Goal: Task Accomplishment & Management: Use online tool/utility

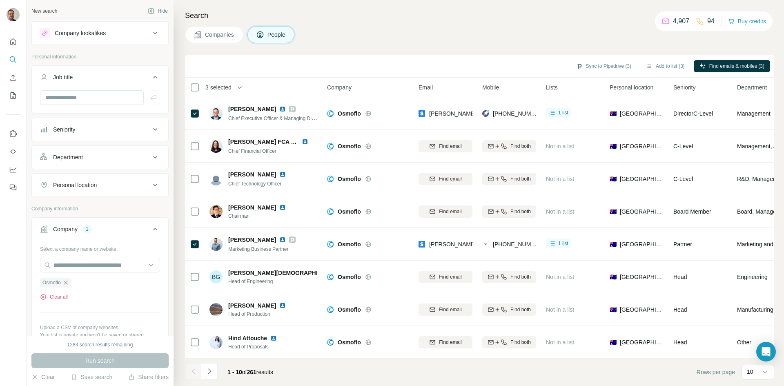
click at [61, 295] on button "Clear all" at bounding box center [54, 296] width 28 height 7
click at [71, 265] on input "text" at bounding box center [100, 265] width 120 height 15
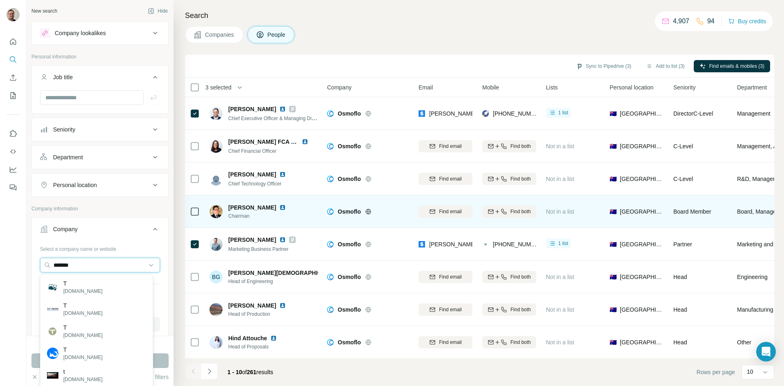
type input "*******"
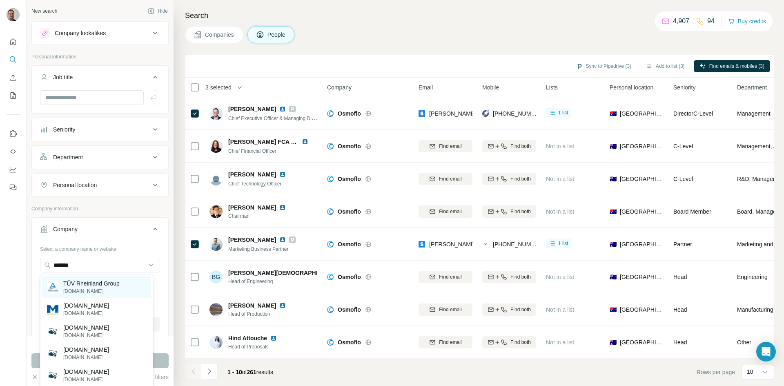
click at [99, 284] on p "TÜV Rheinland Group" at bounding box center [91, 283] width 56 height 8
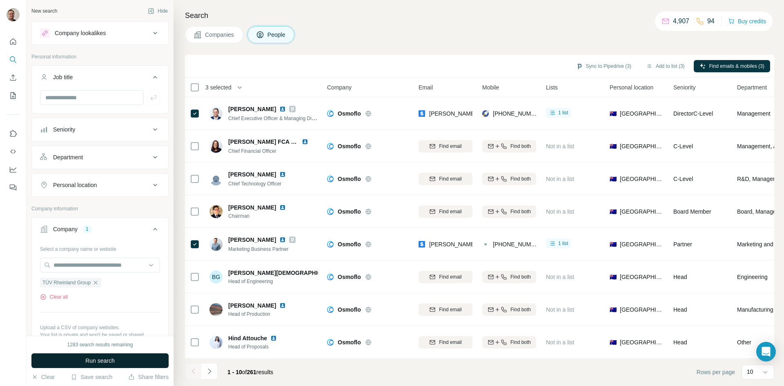
click at [103, 364] on span "Run search" at bounding box center [99, 361] width 29 height 8
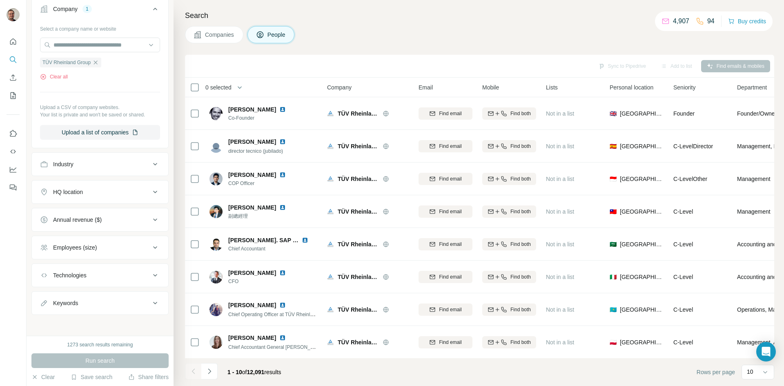
scroll to position [222, 0]
click at [152, 299] on icon at bounding box center [155, 301] width 10 height 10
drag, startPoint x: 111, startPoint y: 319, endPoint x: 108, endPoint y: 315, distance: 5.2
click at [111, 319] on input "text" at bounding box center [92, 321] width 104 height 15
type input "******"
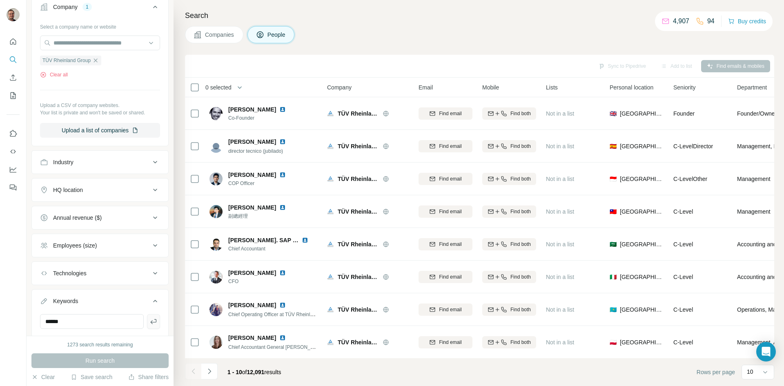
click at [149, 317] on icon "button" at bounding box center [153, 321] width 8 height 8
click at [99, 364] on span "Run search" at bounding box center [99, 361] width 29 height 8
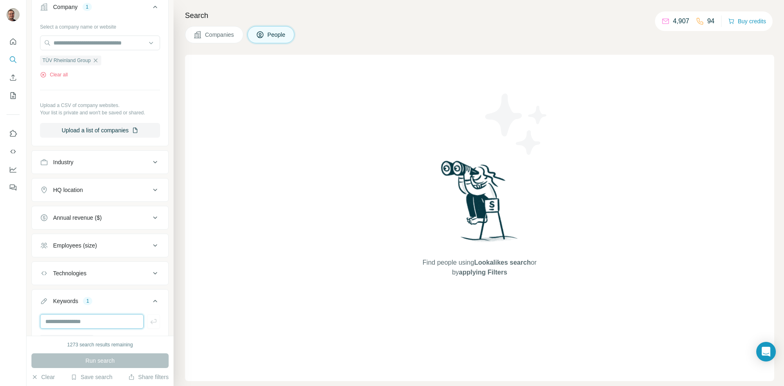
click at [113, 316] on input "text" at bounding box center [92, 321] width 104 height 15
click at [104, 303] on div "Keywords 1" at bounding box center [95, 301] width 110 height 8
click at [87, 301] on div "1" at bounding box center [87, 300] width 9 height 7
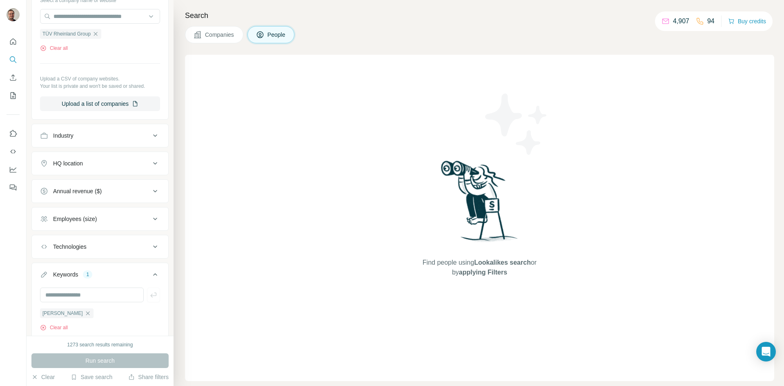
scroll to position [263, 0]
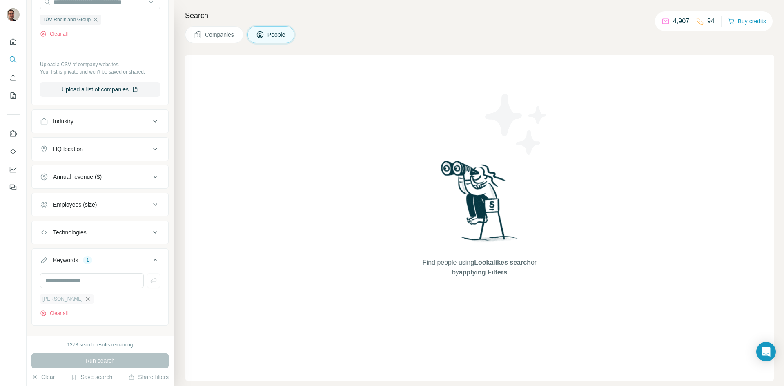
click at [86, 299] on icon "button" at bounding box center [88, 299] width 4 height 4
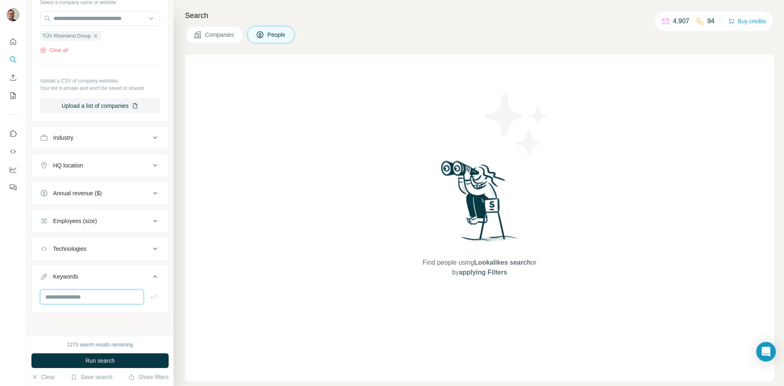
click at [76, 299] on input "text" at bounding box center [92, 297] width 104 height 15
type input "*********"
click at [111, 364] on span "Run search" at bounding box center [99, 361] width 29 height 8
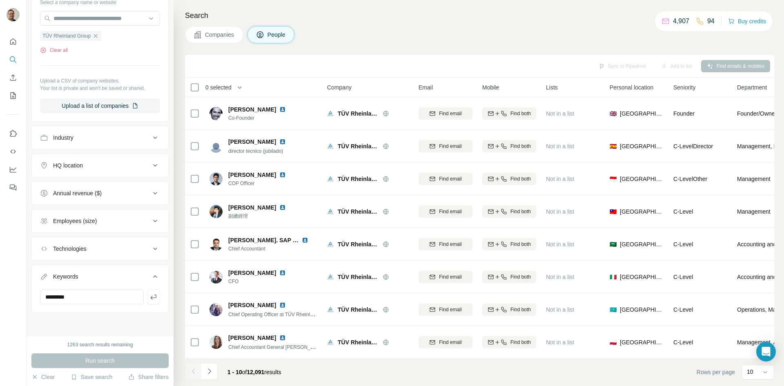
drag, startPoint x: 140, startPoint y: 345, endPoint x: 137, endPoint y: 351, distance: 7.3
drag, startPoint x: 137, startPoint y: 351, endPoint x: 98, endPoint y: 325, distance: 47.3
click at [98, 325] on div "New search Hide Company lookalikes Personal information Job title Seniority Dep…" at bounding box center [100, 168] width 147 height 336
click at [96, 363] on div "Run search" at bounding box center [99, 360] width 137 height 15
click at [147, 291] on button "button" at bounding box center [153, 297] width 13 height 15
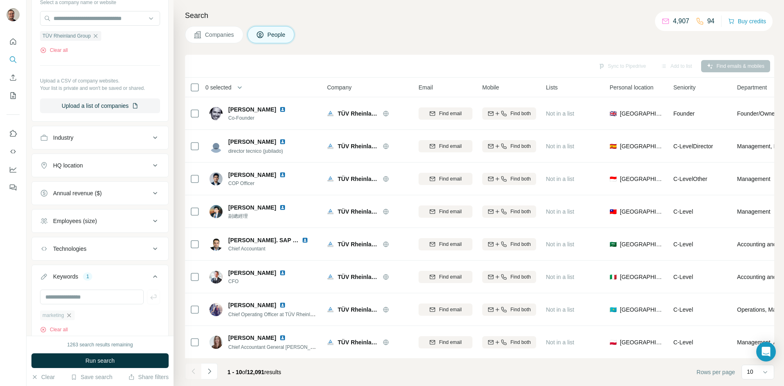
click at [69, 315] on icon "button" at bounding box center [69, 315] width 7 height 7
click at [122, 299] on input "text" at bounding box center [92, 297] width 104 height 15
type input "*********"
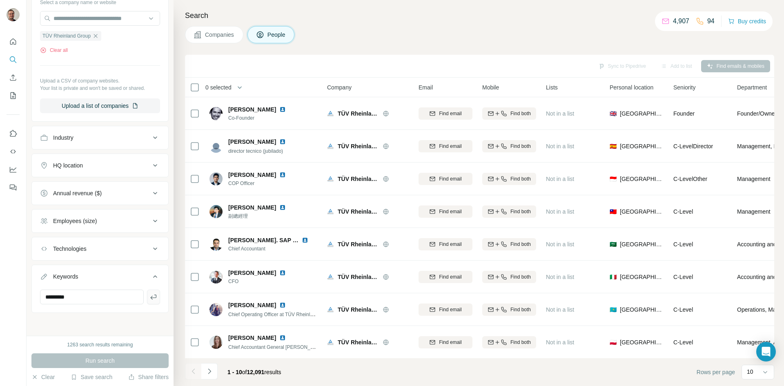
click at [149, 299] on icon "button" at bounding box center [153, 297] width 8 height 8
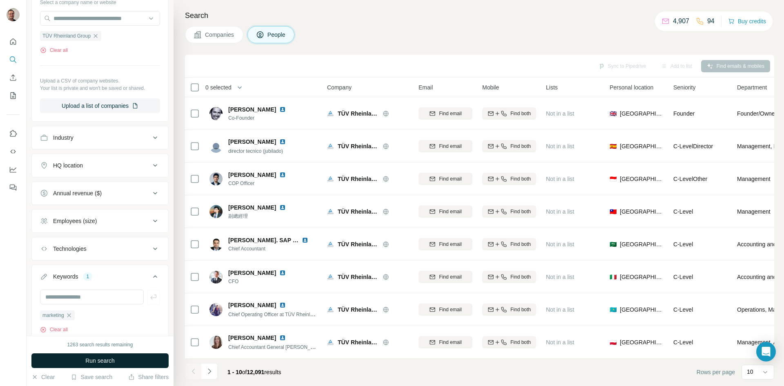
click at [108, 361] on span "Run search" at bounding box center [99, 361] width 29 height 8
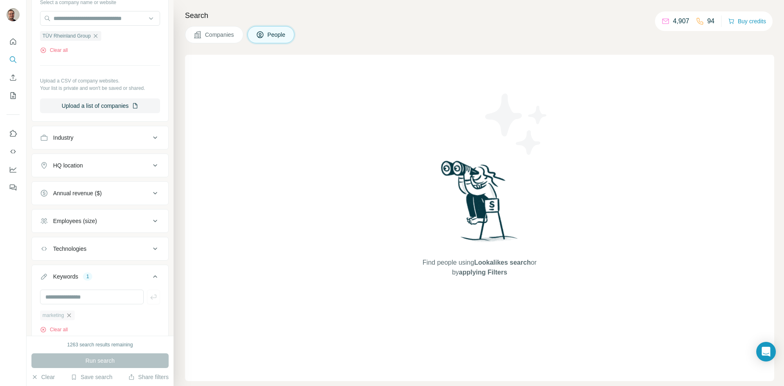
click at [69, 316] on icon "button" at bounding box center [69, 315] width 4 height 4
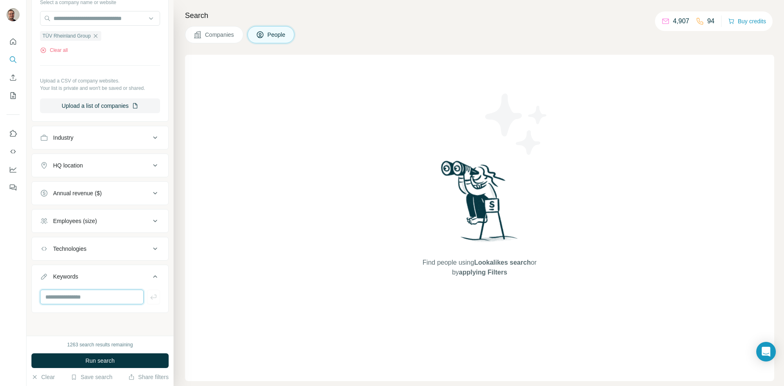
click at [78, 298] on input "text" at bounding box center [92, 297] width 104 height 15
click at [88, 296] on input "text" at bounding box center [92, 297] width 104 height 15
type input "*****"
click at [102, 363] on span "Run search" at bounding box center [99, 361] width 29 height 8
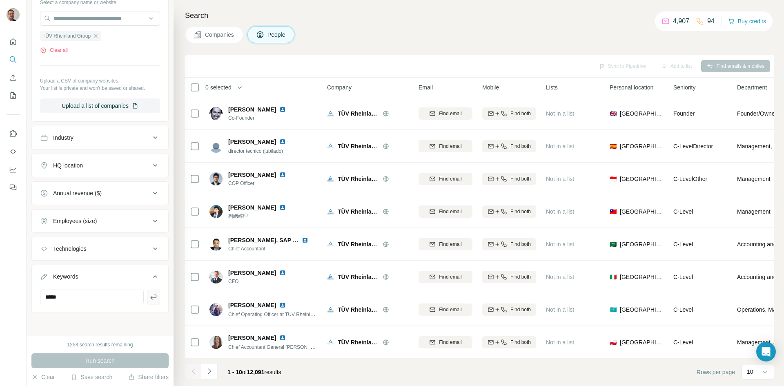
click at [149, 294] on icon "button" at bounding box center [153, 297] width 8 height 8
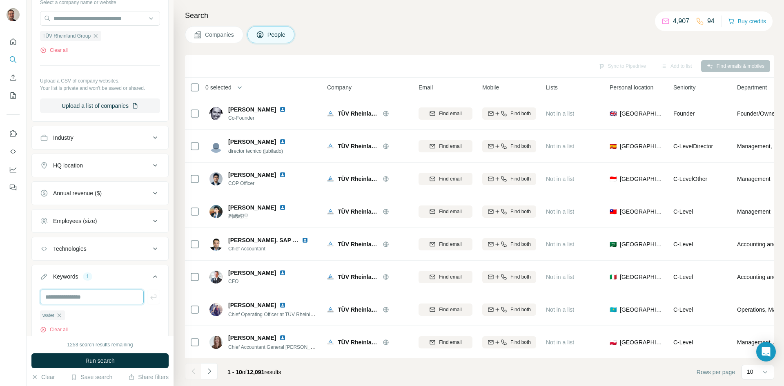
click at [107, 297] on input "text" at bounding box center [92, 297] width 104 height 15
type input "********"
click at [149, 296] on icon "button" at bounding box center [153, 297] width 8 height 8
click at [123, 363] on button "Run search" at bounding box center [99, 360] width 137 height 15
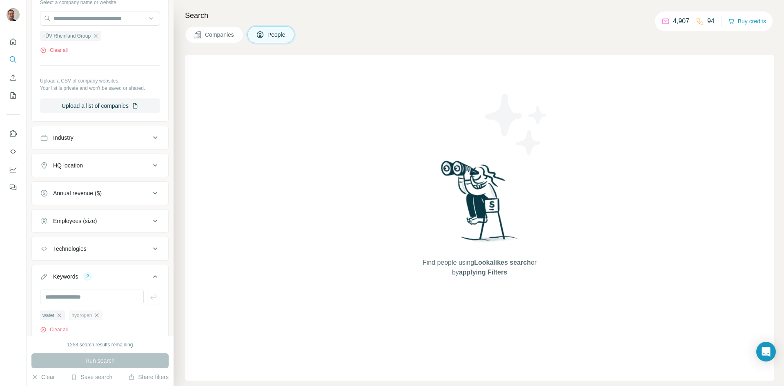
click at [98, 314] on icon "button" at bounding box center [97, 315] width 4 height 4
click at [59, 316] on icon "button" at bounding box center [60, 315] width 4 height 4
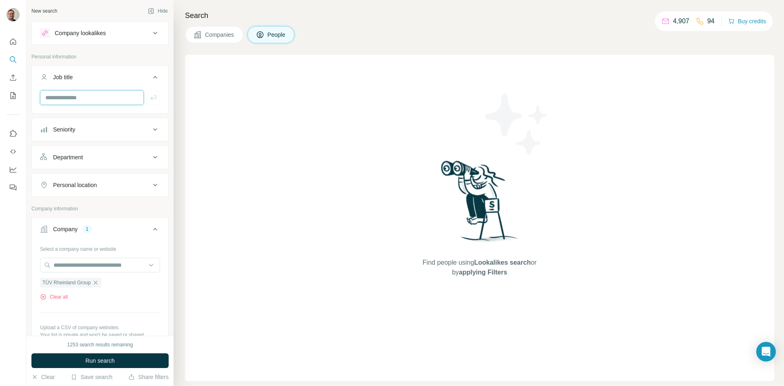
click at [92, 94] on input "text" at bounding box center [92, 97] width 104 height 15
type input "********"
click at [149, 98] on icon "button" at bounding box center [153, 98] width 8 height 8
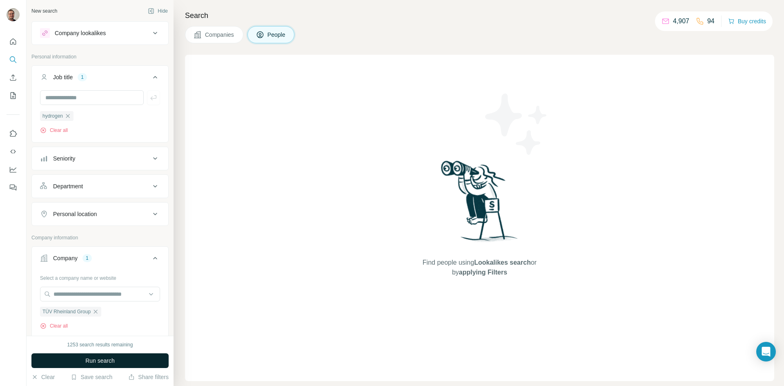
click at [111, 359] on span "Run search" at bounding box center [99, 361] width 29 height 8
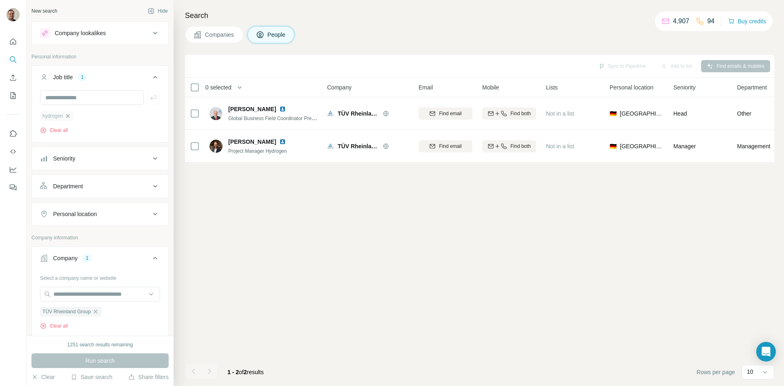
click at [67, 117] on icon "button" at bounding box center [68, 116] width 4 height 4
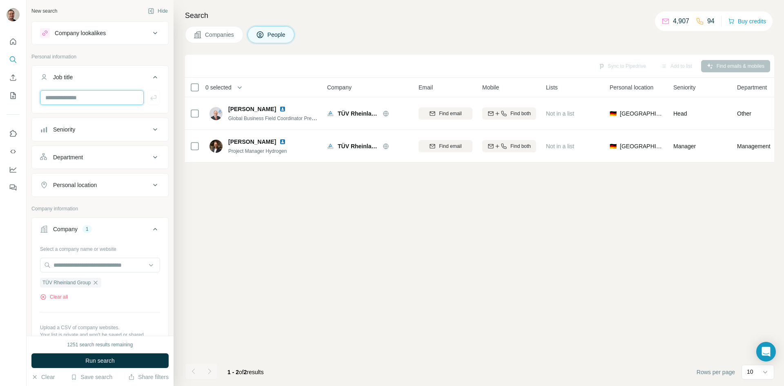
click at [68, 100] on input "text" at bounding box center [92, 97] width 104 height 15
type input "*****"
click at [149, 96] on icon "button" at bounding box center [153, 98] width 8 height 8
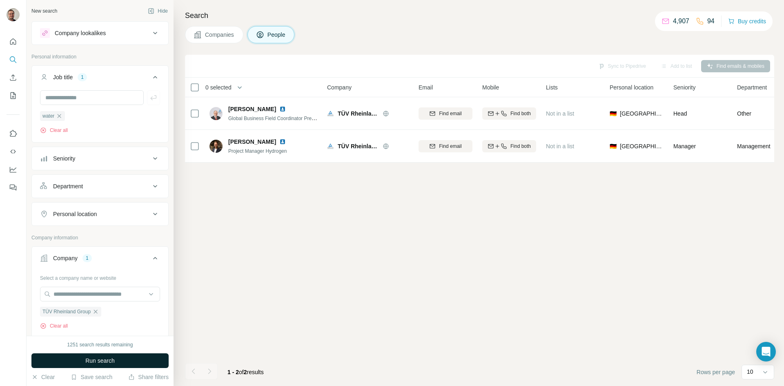
click at [86, 359] on span "Run search" at bounding box center [99, 361] width 29 height 8
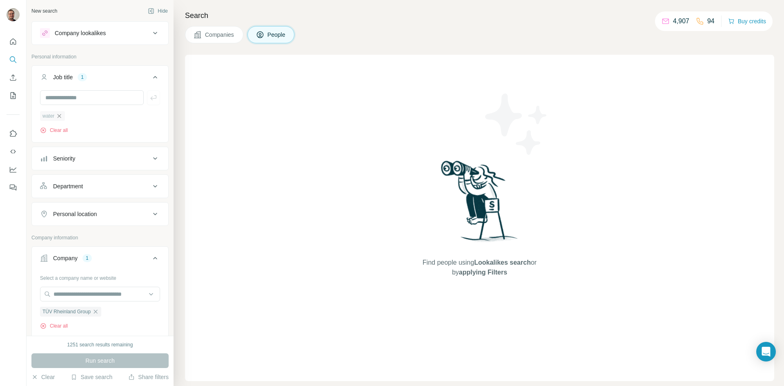
click at [61, 118] on icon "button" at bounding box center [59, 116] width 7 height 7
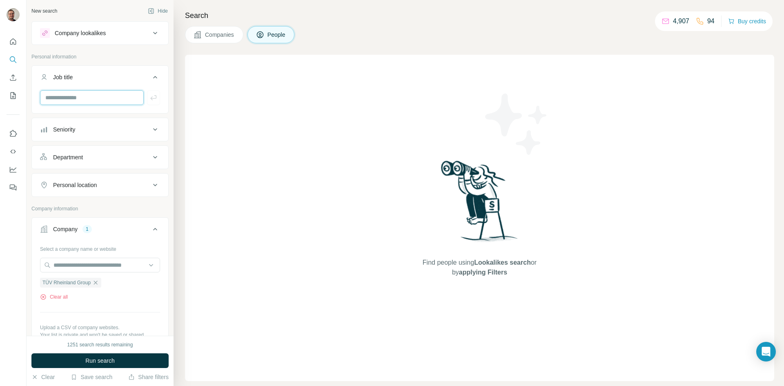
click at [61, 100] on input "text" at bounding box center [92, 97] width 104 height 15
type input "**********"
click at [149, 98] on icon "button" at bounding box center [153, 98] width 8 height 8
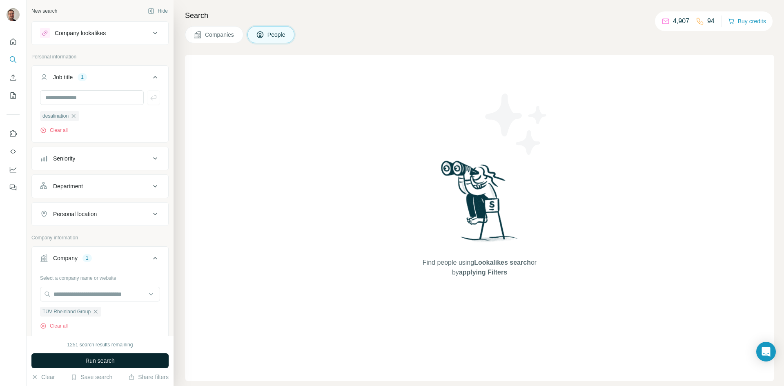
click at [79, 358] on button "Run search" at bounding box center [99, 360] width 137 height 15
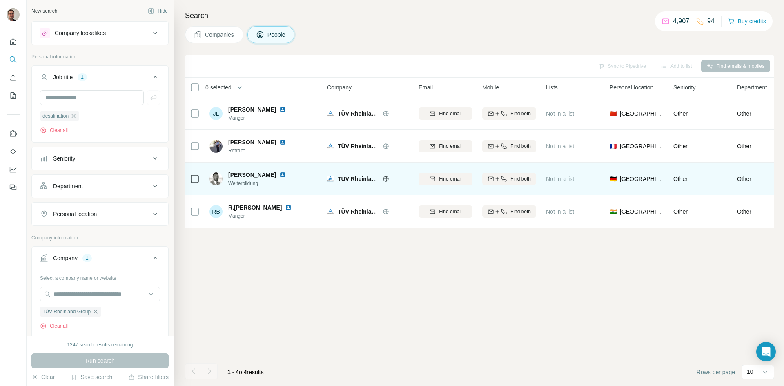
click at [279, 174] on img at bounding box center [282, 175] width 7 height 7
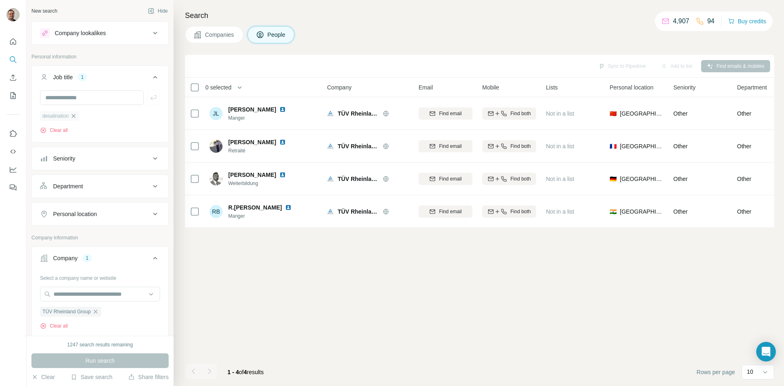
click at [75, 115] on icon "button" at bounding box center [74, 116] width 4 height 4
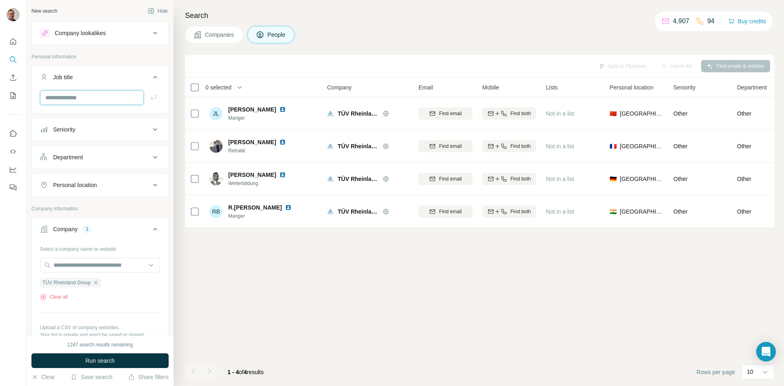
click at [74, 97] on input "text" at bounding box center [92, 97] width 104 height 15
type input "******"
click at [102, 362] on span "Run search" at bounding box center [99, 361] width 29 height 8
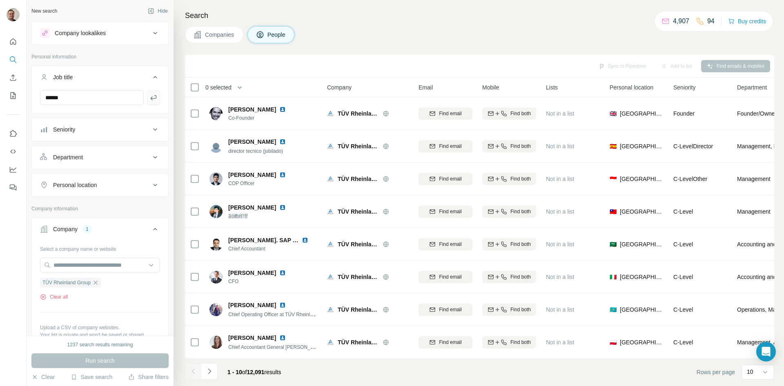
click at [149, 96] on icon "button" at bounding box center [153, 98] width 8 height 8
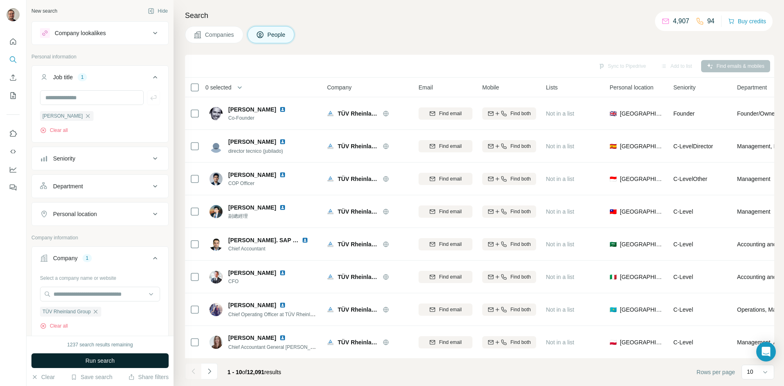
click at [112, 357] on span "Run search" at bounding box center [99, 361] width 29 height 8
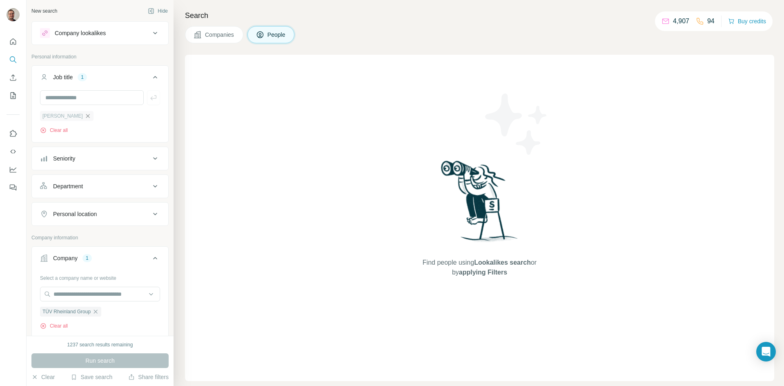
click at [85, 116] on icon "button" at bounding box center [88, 116] width 7 height 7
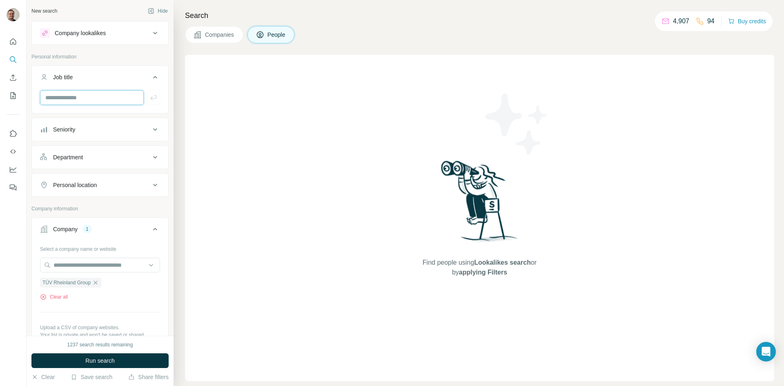
click at [67, 99] on input "text" at bounding box center [92, 97] width 104 height 15
click at [76, 95] on input "******" at bounding box center [92, 97] width 104 height 15
type input "**********"
click at [149, 94] on icon "button" at bounding box center [153, 98] width 8 height 8
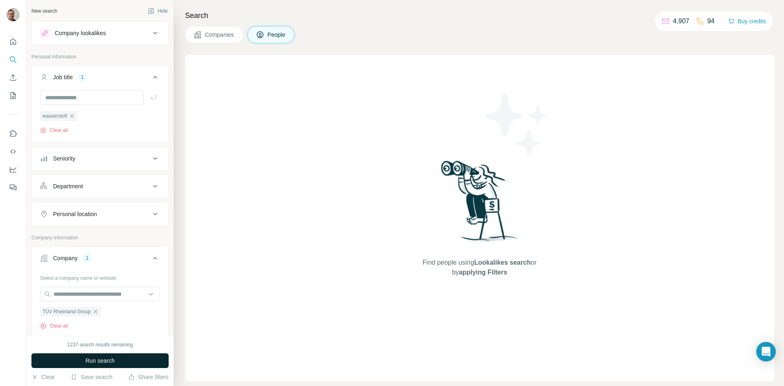
click at [96, 357] on span "Run search" at bounding box center [99, 361] width 29 height 8
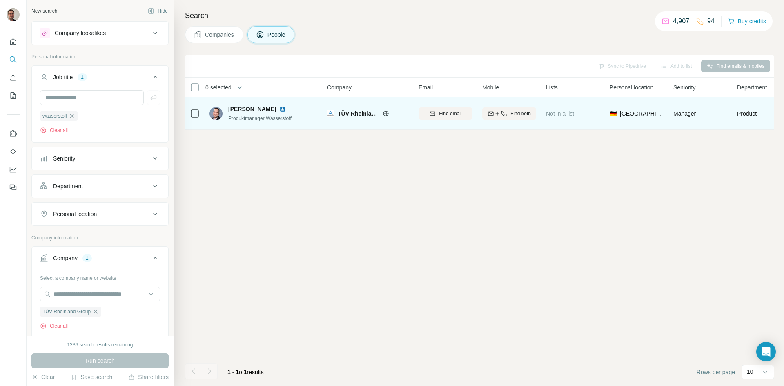
click at [247, 109] on span "[PERSON_NAME]" at bounding box center [252, 109] width 48 height 8
click at [524, 111] on span "Find both" at bounding box center [520, 113] width 20 height 7
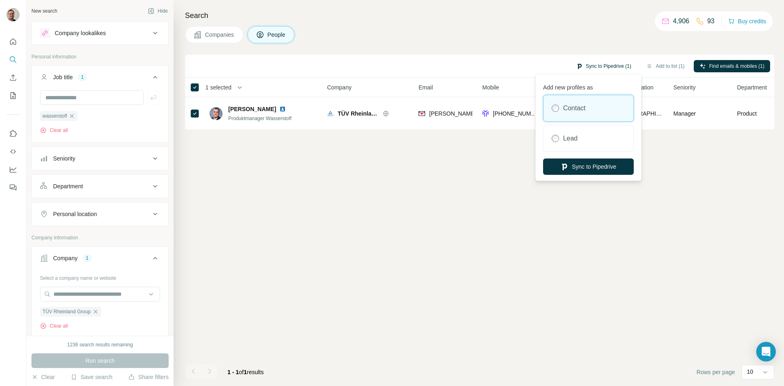
click at [621, 65] on button "Sync to Pipedrive (1)" at bounding box center [604, 66] width 67 height 12
click at [601, 165] on button "Sync to Pipedrive" at bounding box center [588, 166] width 91 height 16
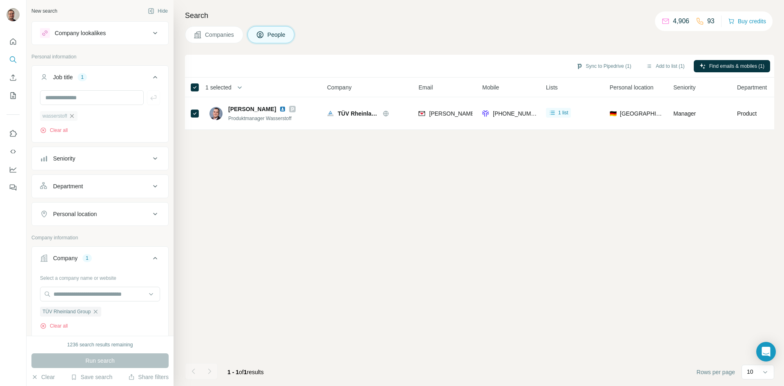
click at [72, 115] on icon "button" at bounding box center [72, 116] width 7 height 7
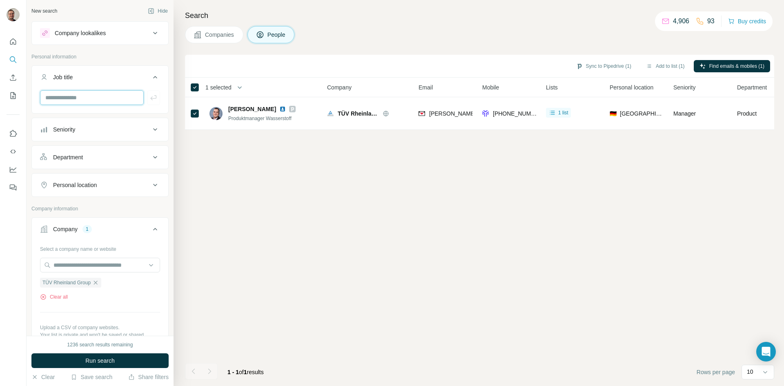
click at [76, 94] on input "text" at bounding box center [92, 97] width 104 height 15
type input "********"
click at [149, 97] on icon "button" at bounding box center [153, 98] width 8 height 8
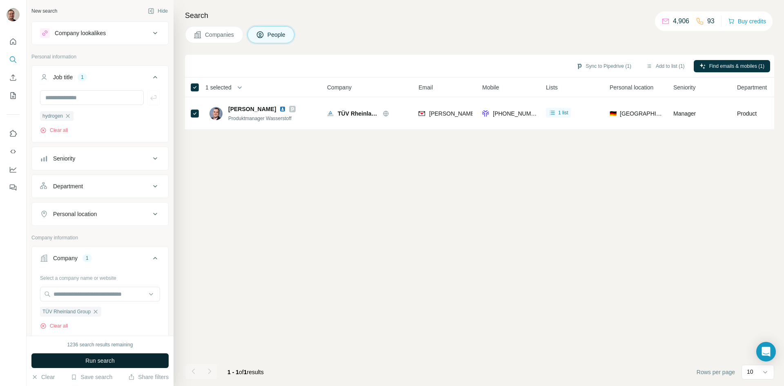
click at [132, 361] on button "Run search" at bounding box center [99, 360] width 137 height 15
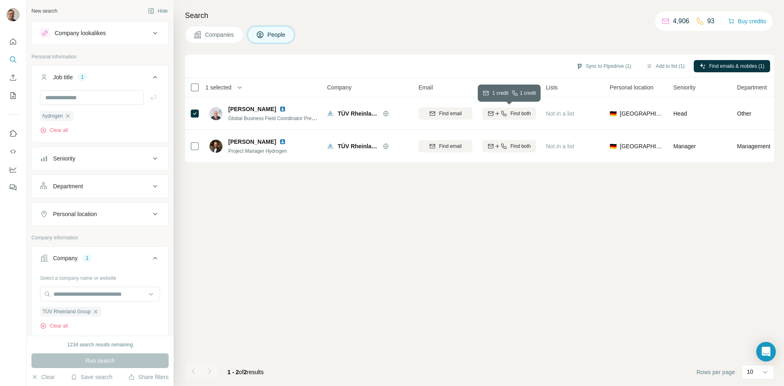
click at [516, 110] on span "Find both" at bounding box center [520, 113] width 20 height 7
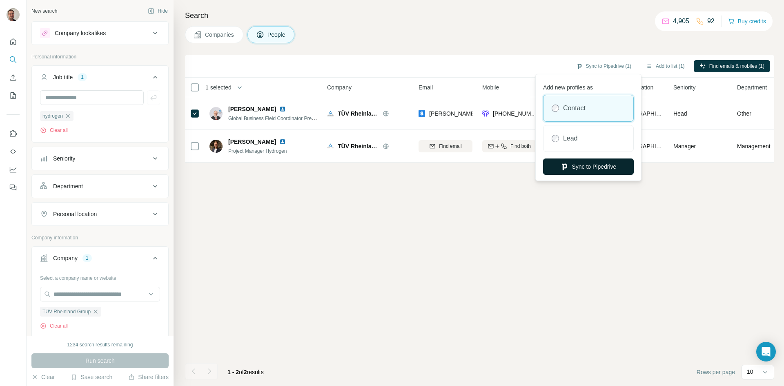
click at [594, 173] on button "Sync to Pipedrive" at bounding box center [588, 166] width 91 height 16
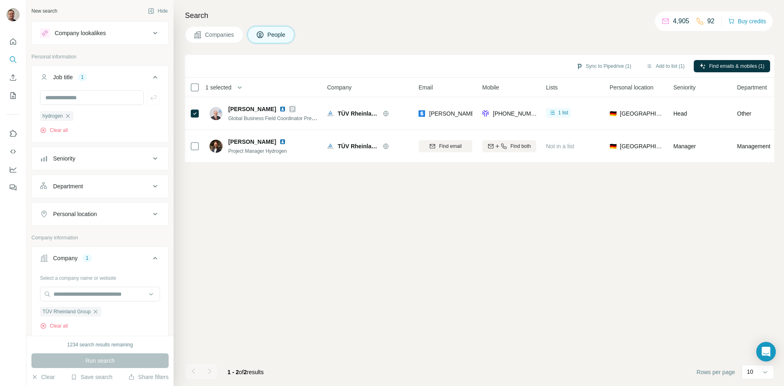
click at [530, 37] on div "Companies People" at bounding box center [479, 34] width 589 height 17
click at [61, 324] on button "Clear all" at bounding box center [54, 325] width 28 height 7
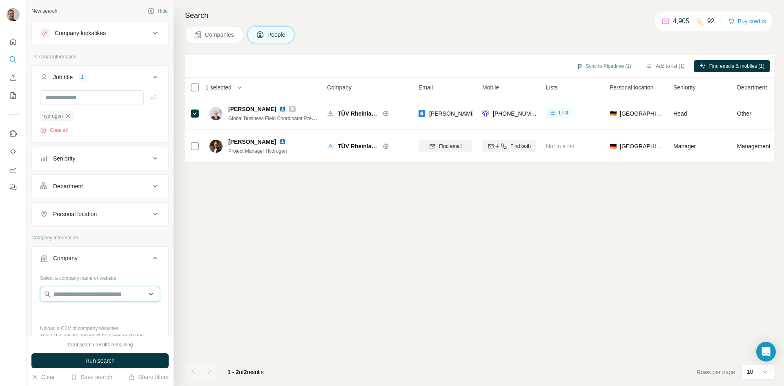
click at [78, 291] on input "text" at bounding box center [100, 294] width 120 height 15
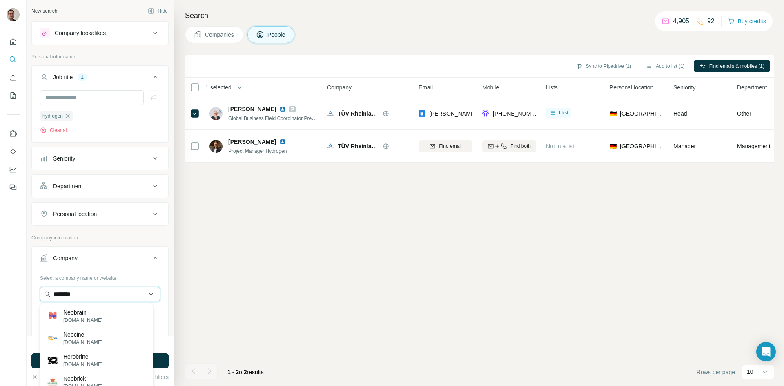
click at [100, 292] on input "********" at bounding box center [100, 294] width 120 height 15
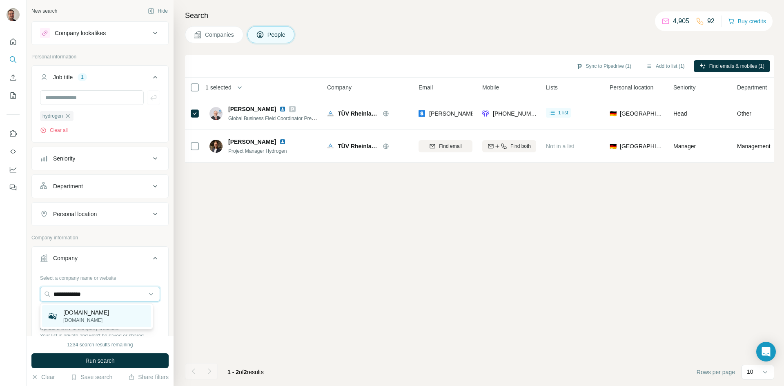
type input "**********"
click at [87, 310] on p "[DOMAIN_NAME]" at bounding box center [86, 312] width 46 height 8
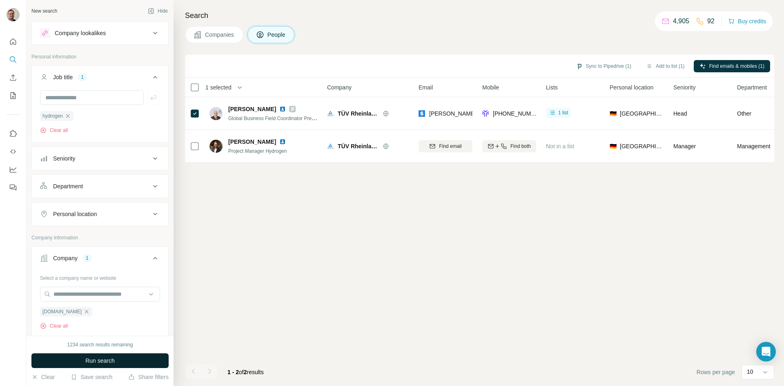
click at [99, 362] on span "Run search" at bounding box center [99, 361] width 29 height 8
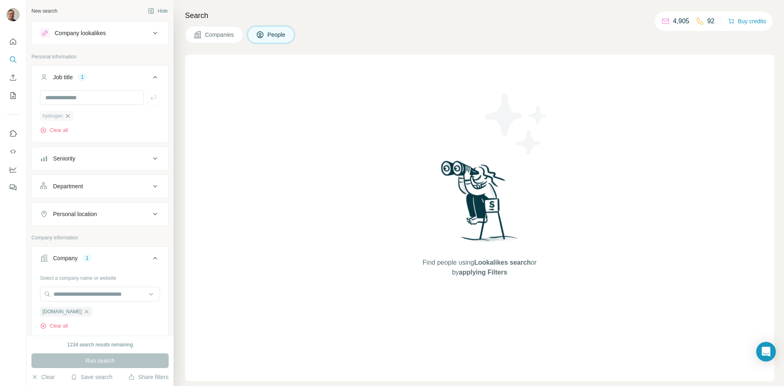
click at [66, 114] on icon "button" at bounding box center [68, 116] width 7 height 7
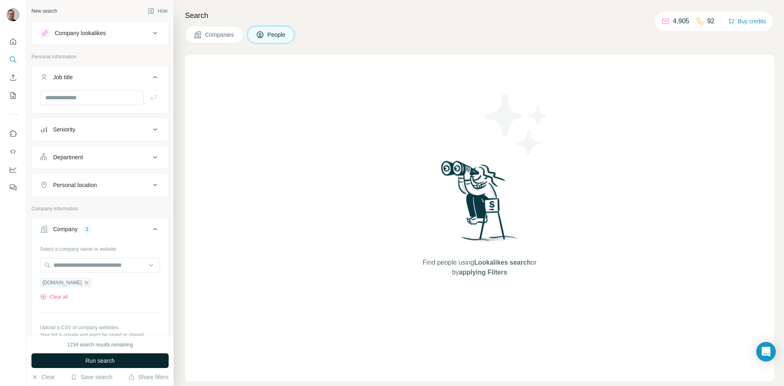
click at [114, 362] on span "Run search" at bounding box center [99, 361] width 29 height 8
click at [56, 298] on button "Clear all" at bounding box center [54, 296] width 28 height 7
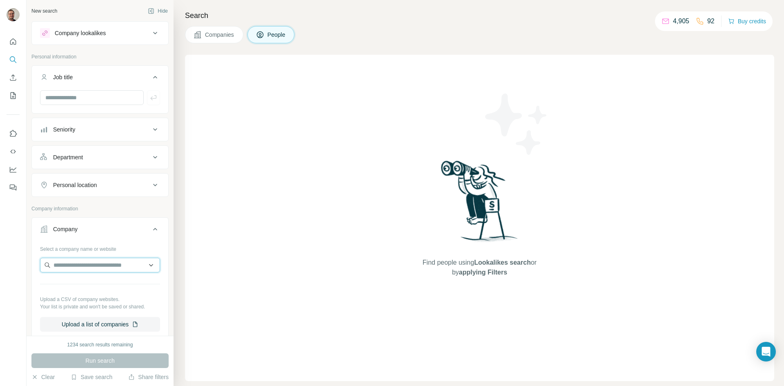
click at [70, 267] on input "text" at bounding box center [100, 265] width 120 height 15
type input "**********"
click at [98, 284] on div "[DOMAIN_NAME] [DOMAIN_NAME]" at bounding box center [96, 287] width 109 height 22
click at [66, 281] on span "[DOMAIN_NAME]" at bounding box center [61, 282] width 39 height 7
click at [97, 363] on div "Run search" at bounding box center [99, 360] width 137 height 15
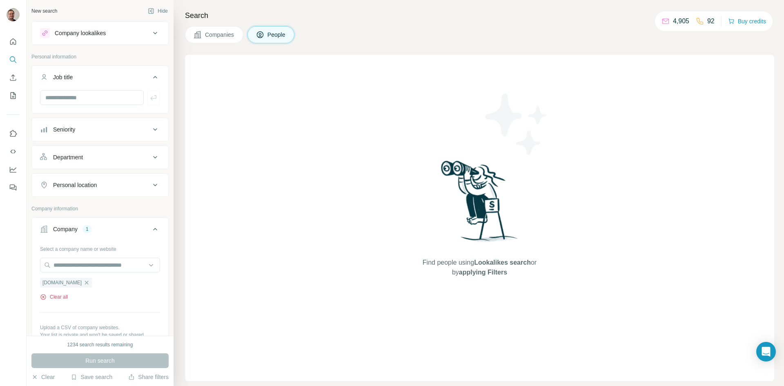
click at [62, 295] on button "Clear all" at bounding box center [54, 296] width 28 height 7
click at [54, 374] on button "Clear" at bounding box center [42, 377] width 23 height 8
click at [45, 375] on button "Clear" at bounding box center [42, 377] width 23 height 8
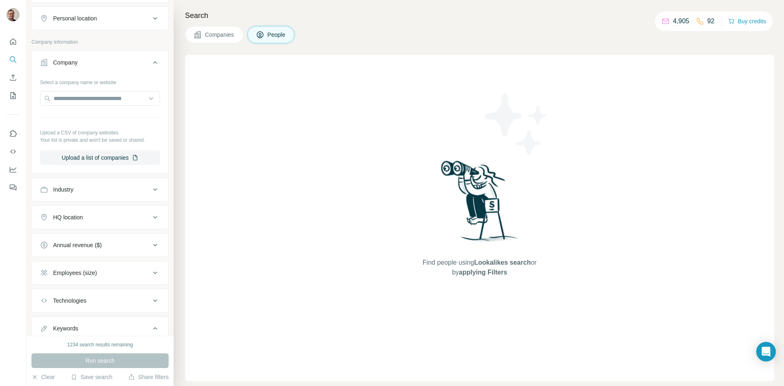
scroll to position [218, 0]
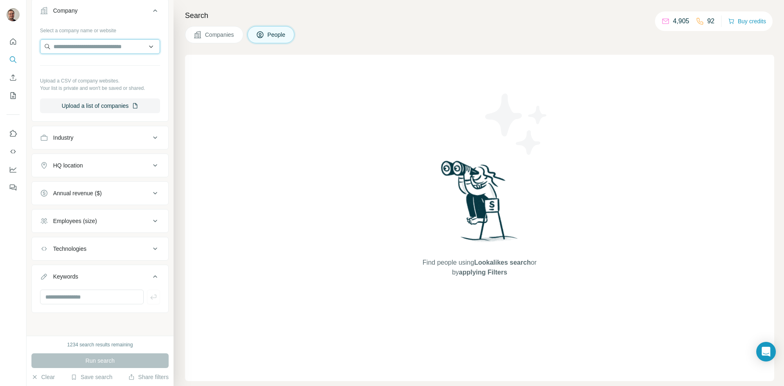
click at [77, 48] on input "text" at bounding box center [100, 46] width 120 height 15
drag, startPoint x: 88, startPoint y: 46, endPoint x: 53, endPoint y: 52, distance: 35.7
click at [53, 52] on input "**********" at bounding box center [100, 46] width 120 height 15
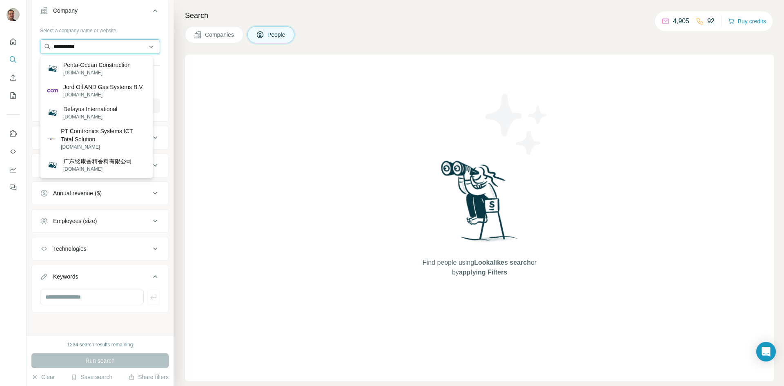
click at [79, 47] on input "**********" at bounding box center [100, 46] width 120 height 15
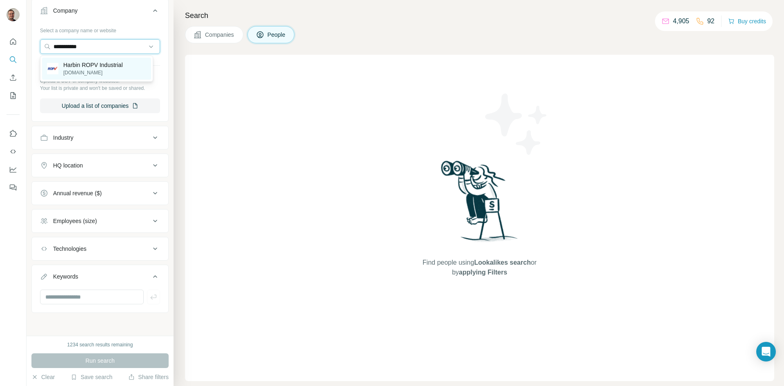
type input "**********"
click at [87, 61] on p "Harbin ROPV Industrial" at bounding box center [93, 65] width 60 height 8
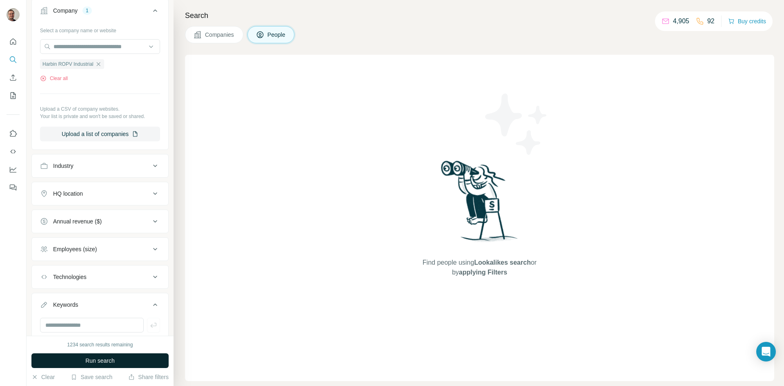
click at [89, 361] on span "Run search" at bounding box center [99, 361] width 29 height 8
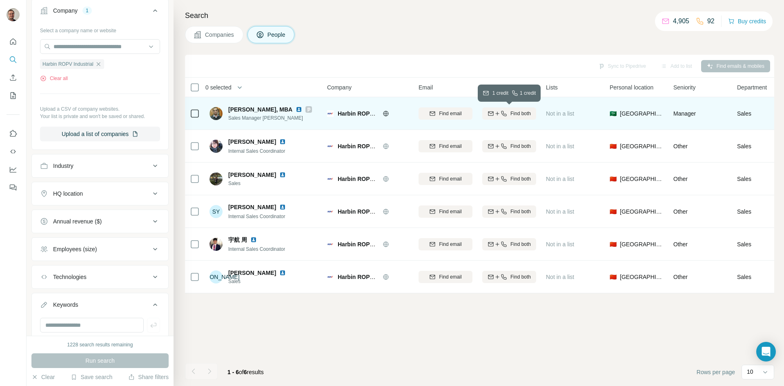
click at [517, 110] on span "Find both" at bounding box center [520, 113] width 20 height 7
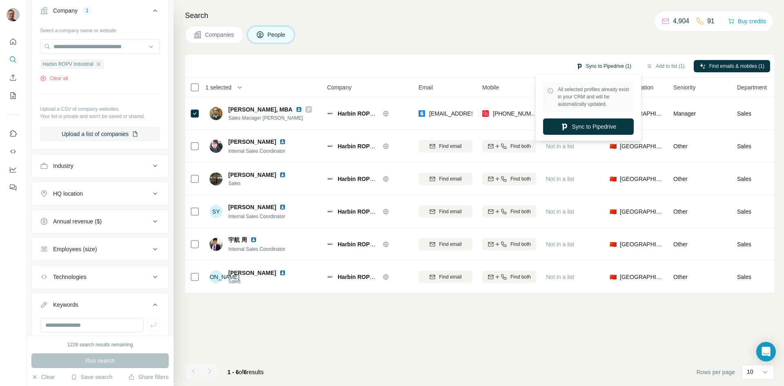
click at [620, 62] on button "Sync to Pipedrive (1)" at bounding box center [604, 66] width 67 height 12
click at [591, 132] on button "Sync to Pipedrive" at bounding box center [588, 126] width 91 height 16
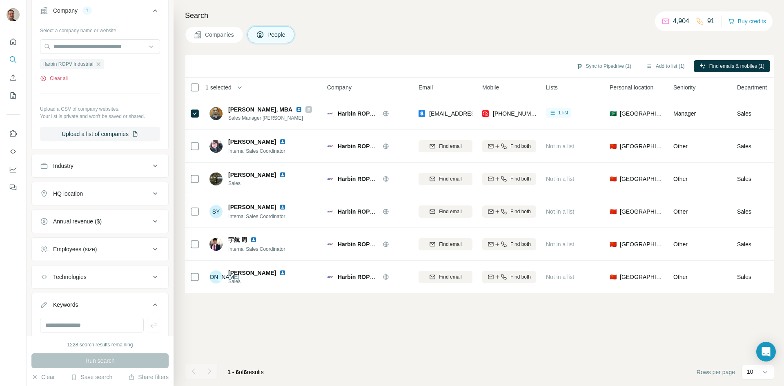
click at [44, 79] on icon "button" at bounding box center [43, 78] width 2 height 2
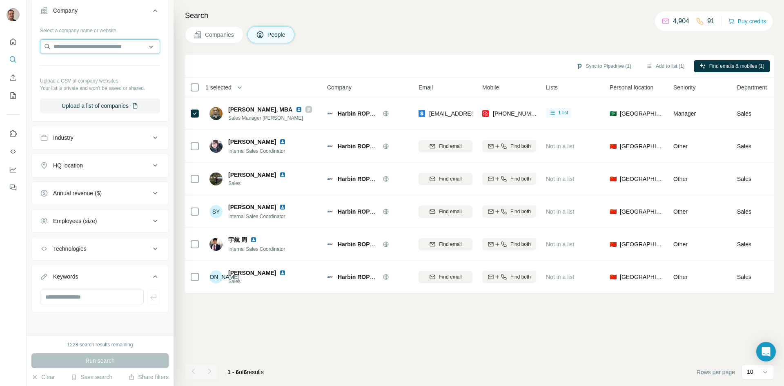
click at [76, 47] on input "text" at bounding box center [100, 46] width 120 height 15
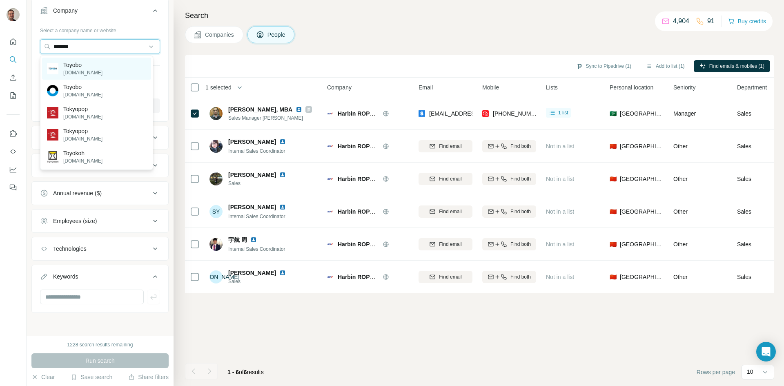
type input "*******"
click at [83, 64] on p "Toyobo" at bounding box center [82, 65] width 39 height 8
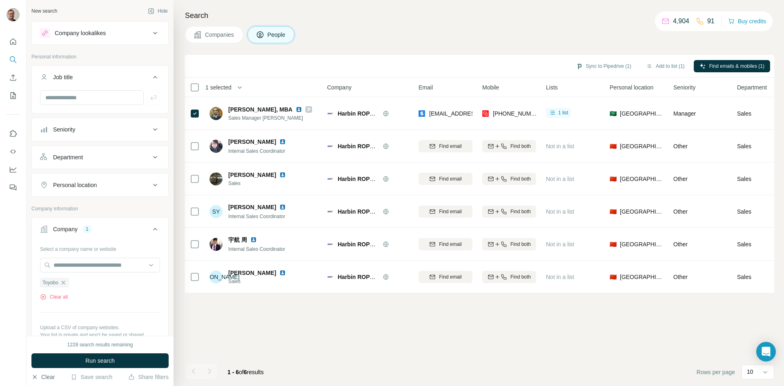
click at [47, 375] on button "Clear" at bounding box center [42, 377] width 23 height 8
